Goal: Use online tool/utility

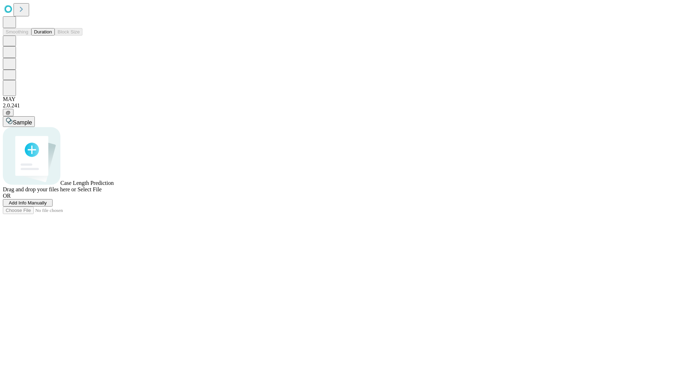
click at [52, 36] on button "Duration" at bounding box center [42, 31] width 23 height 7
click at [47, 205] on span "Add Info Manually" at bounding box center [28, 202] width 38 height 5
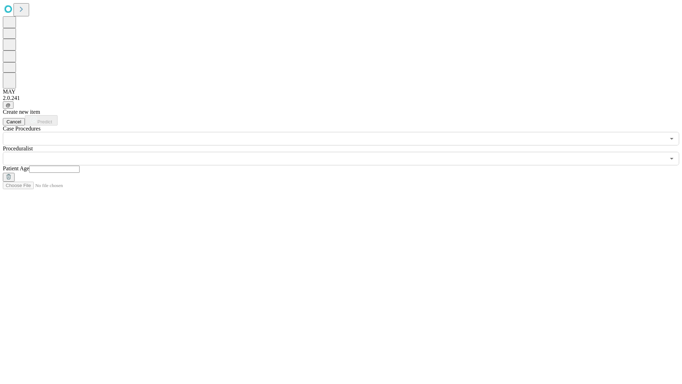
click at [80, 166] on input "text" at bounding box center [54, 169] width 50 height 7
type input "**"
click at [346, 152] on input "text" at bounding box center [334, 158] width 663 height 13
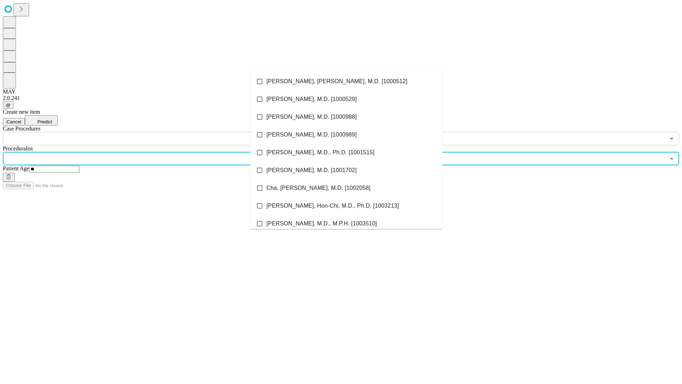
click at [346, 81] on li "[PERSON_NAME], [PERSON_NAME], M.D. [1000512]" at bounding box center [346, 81] width 192 height 18
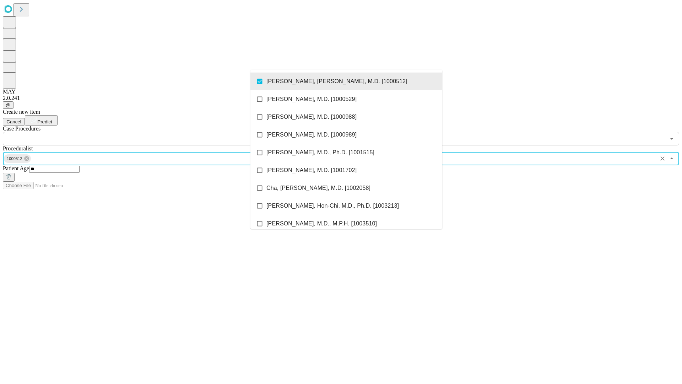
click at [149, 132] on input "text" at bounding box center [334, 138] width 663 height 13
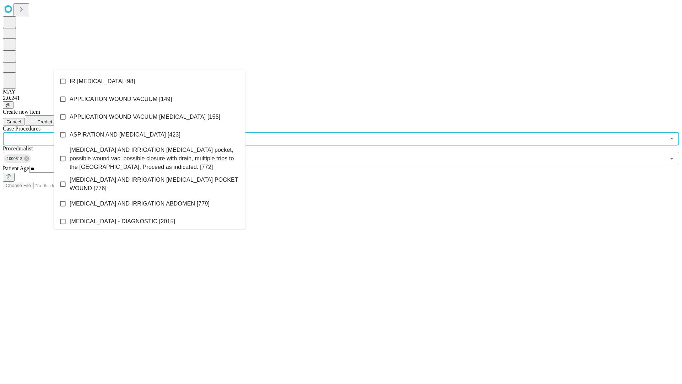
click at [150, 81] on li "IR [MEDICAL_DATA] [98]" at bounding box center [150, 81] width 192 height 18
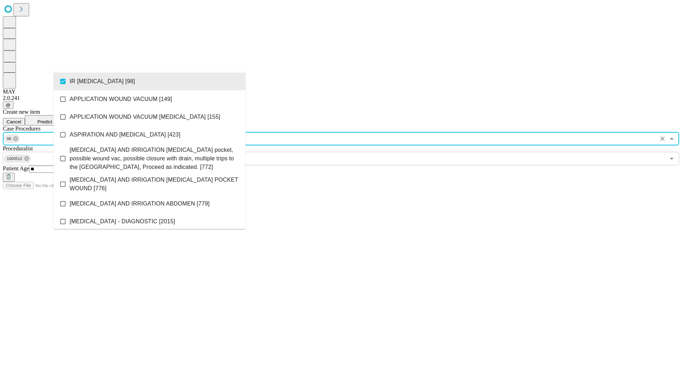
click at [52, 119] on span "Predict" at bounding box center [44, 121] width 15 height 5
